Goal: Task Accomplishment & Management: Manage account settings

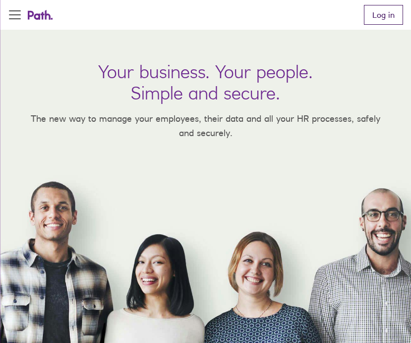
click at [377, 5] on link "Log in" at bounding box center [383, 15] width 39 height 20
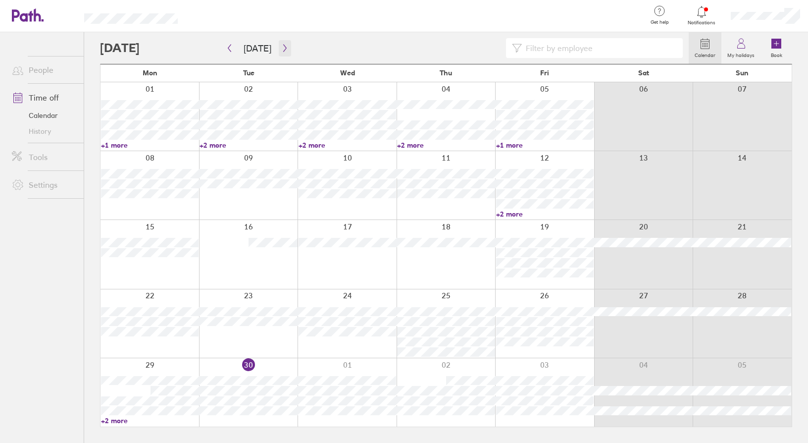
click at [279, 45] on button "button" at bounding box center [285, 48] width 12 height 16
